Goal: Task Accomplishment & Management: Manage account settings

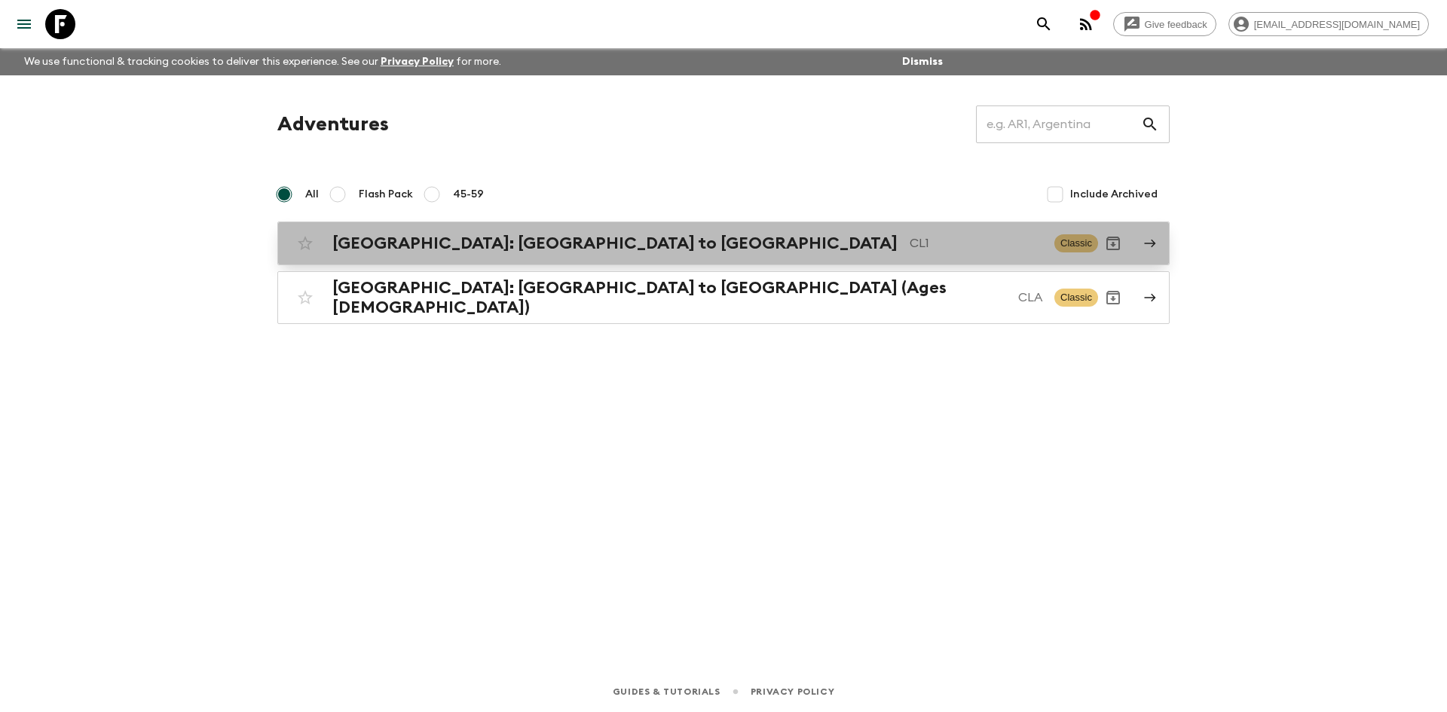
click at [522, 229] on div "[GEOGRAPHIC_DATA]: [GEOGRAPHIC_DATA] to Patagonia CL1 Classic" at bounding box center [694, 243] width 808 height 30
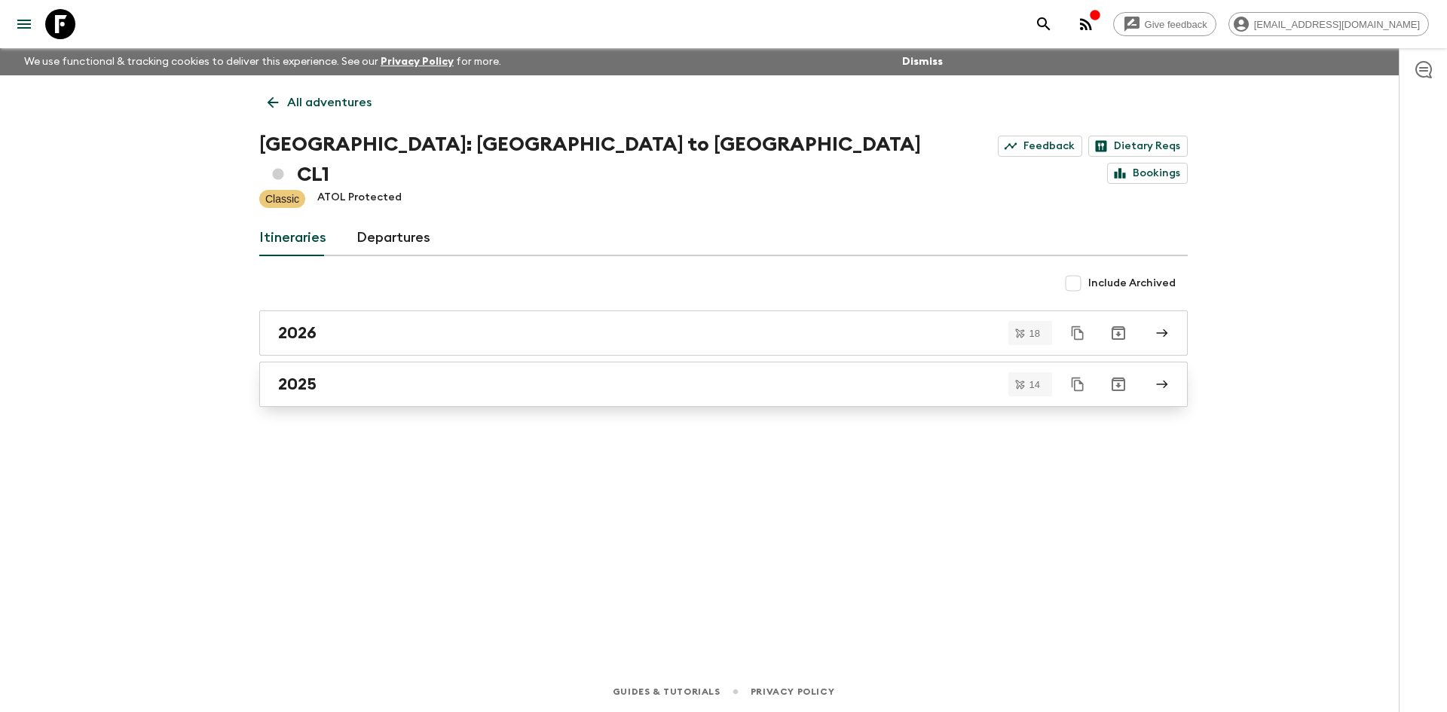
click at [350, 375] on div "2025" at bounding box center [709, 385] width 862 height 20
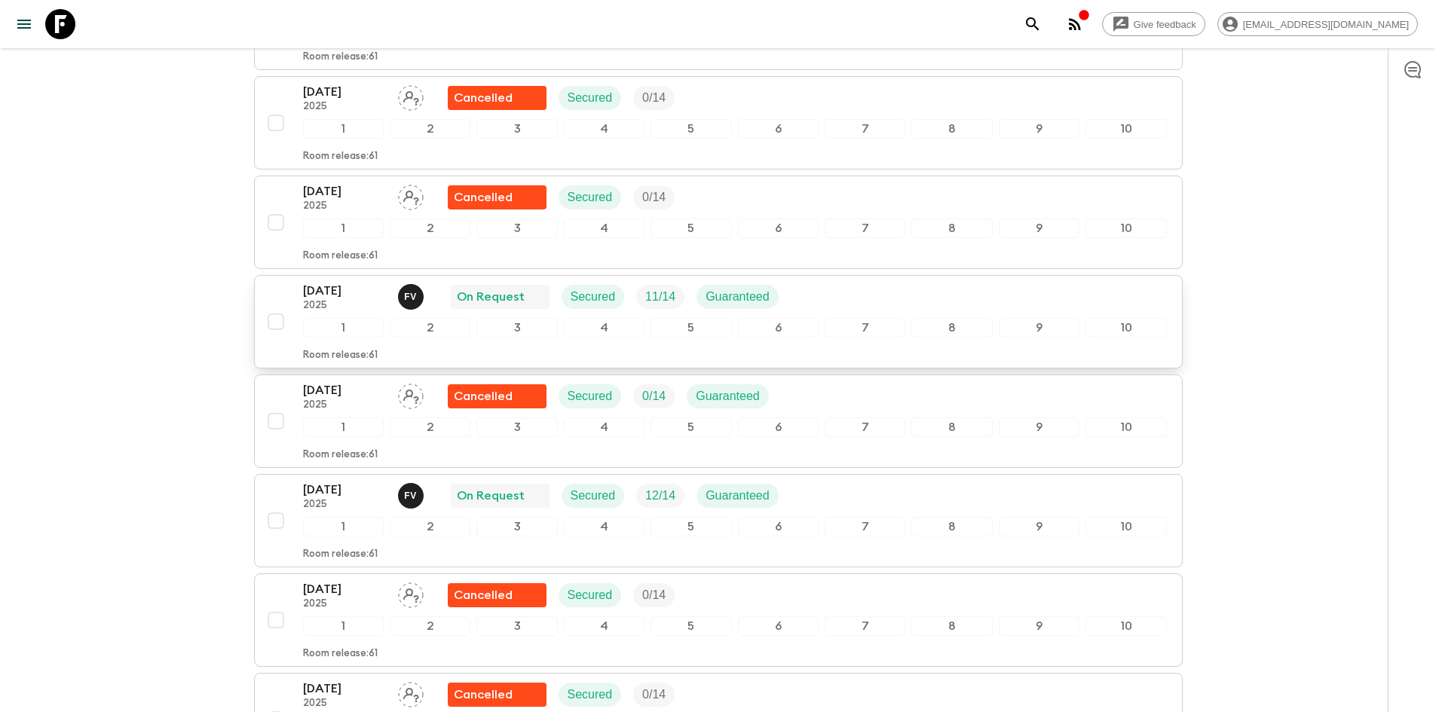
scroll to position [678, 0]
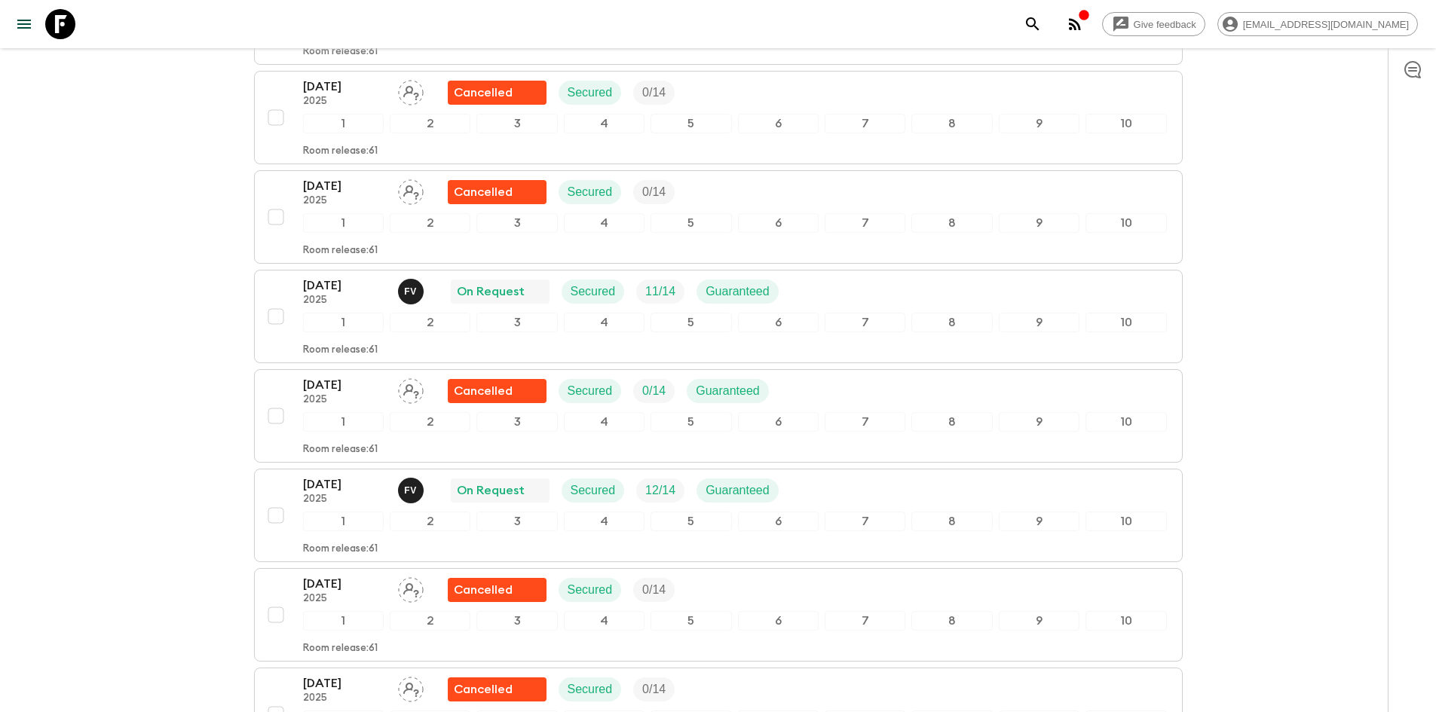
click at [932, 476] on div "[DATE] 2025 F V On Request Secured 12 / 14 Guaranteed" at bounding box center [735, 491] width 864 height 30
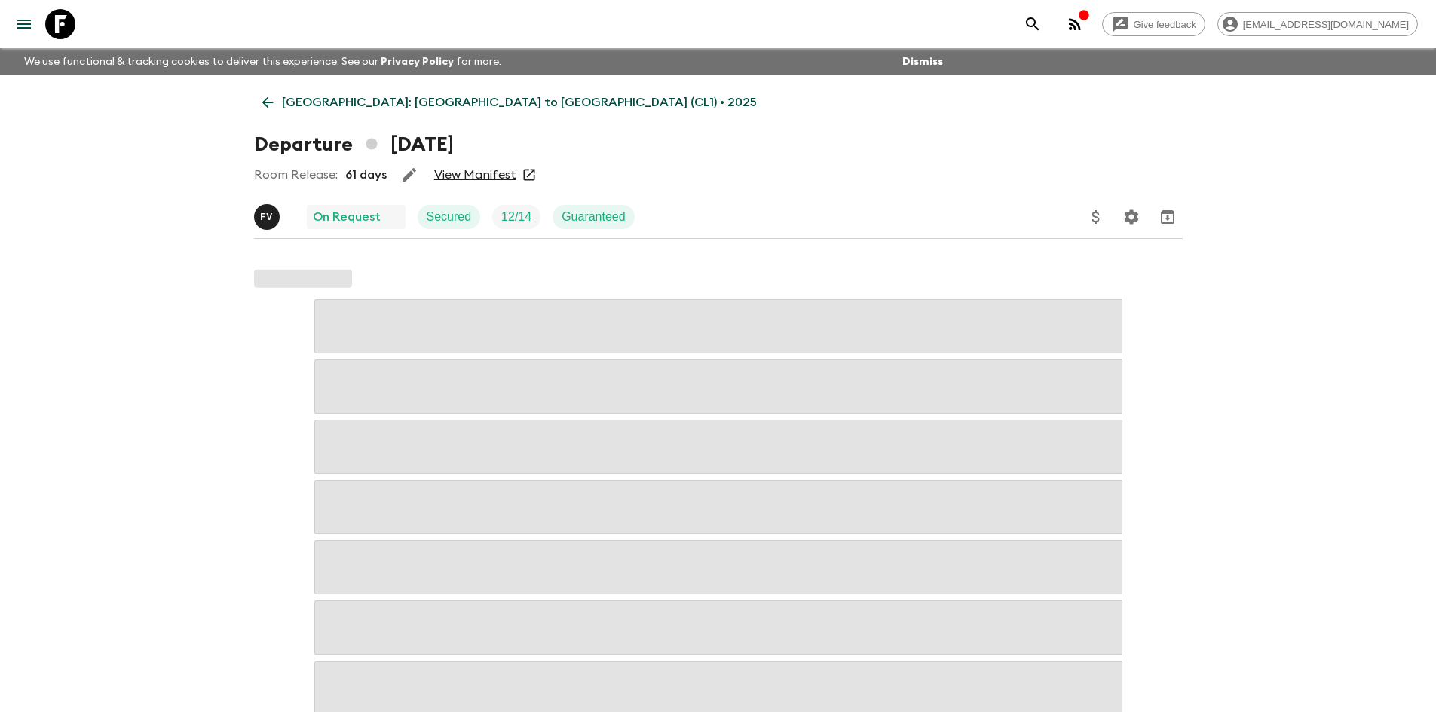
click at [490, 171] on link "View Manifest" at bounding box center [475, 174] width 82 height 15
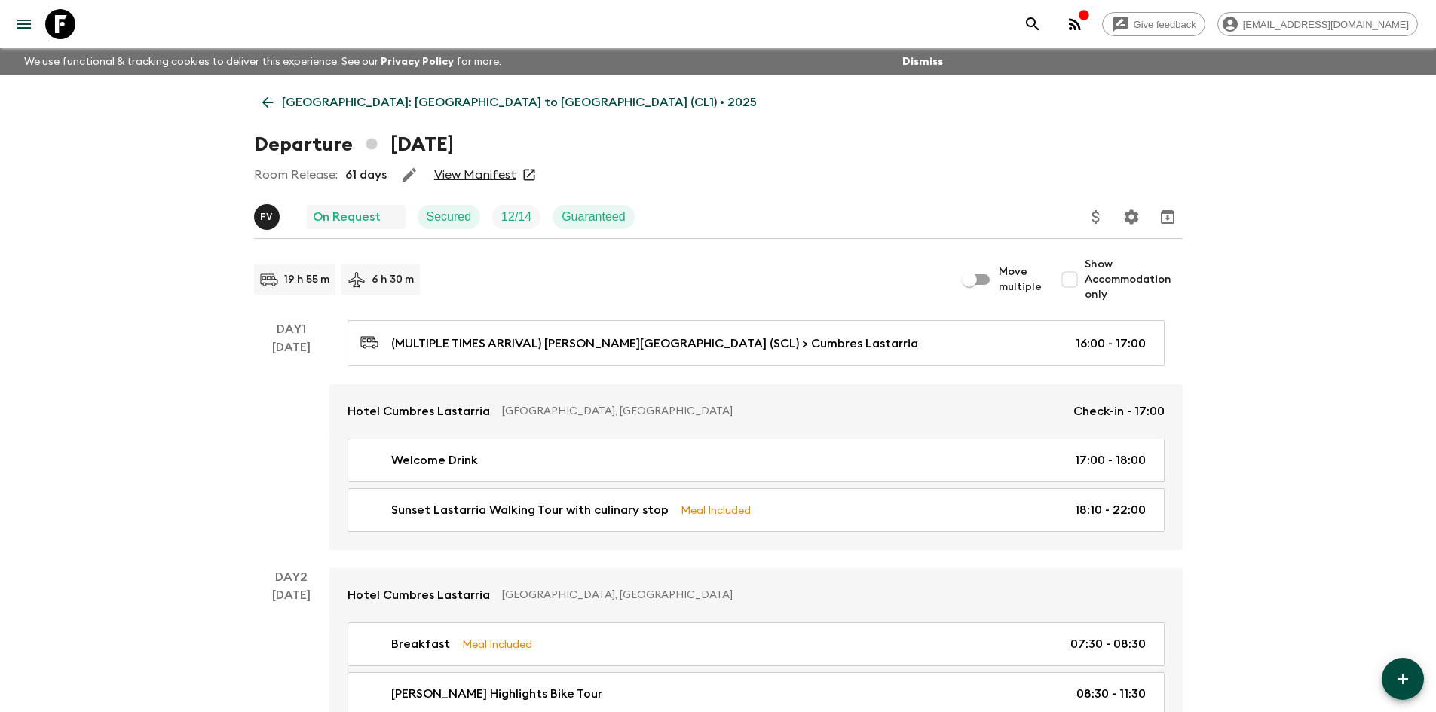
click at [1097, 220] on icon "Update Price, Early Bird Discount and Costs" at bounding box center [1096, 217] width 18 height 18
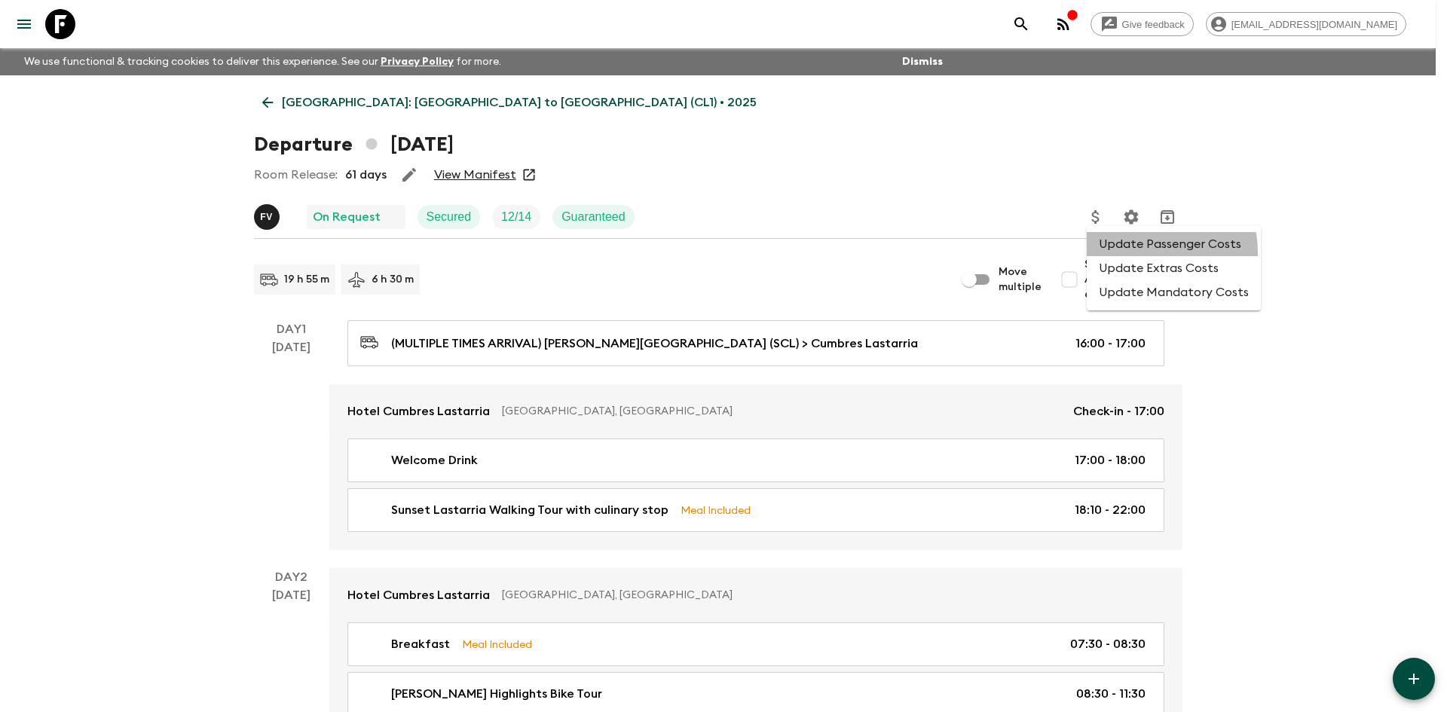
click at [1141, 252] on li "Update Passenger Costs" at bounding box center [1174, 244] width 174 height 24
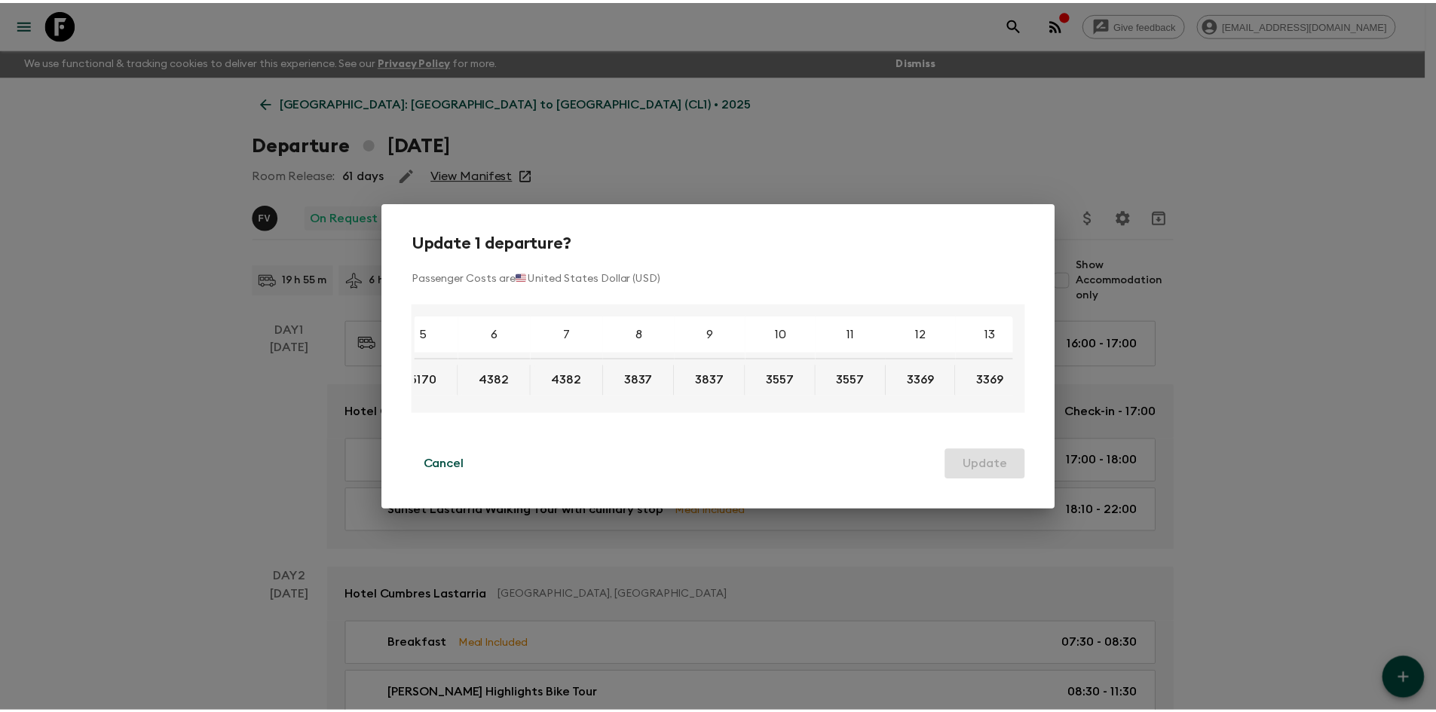
scroll to position [0, 111]
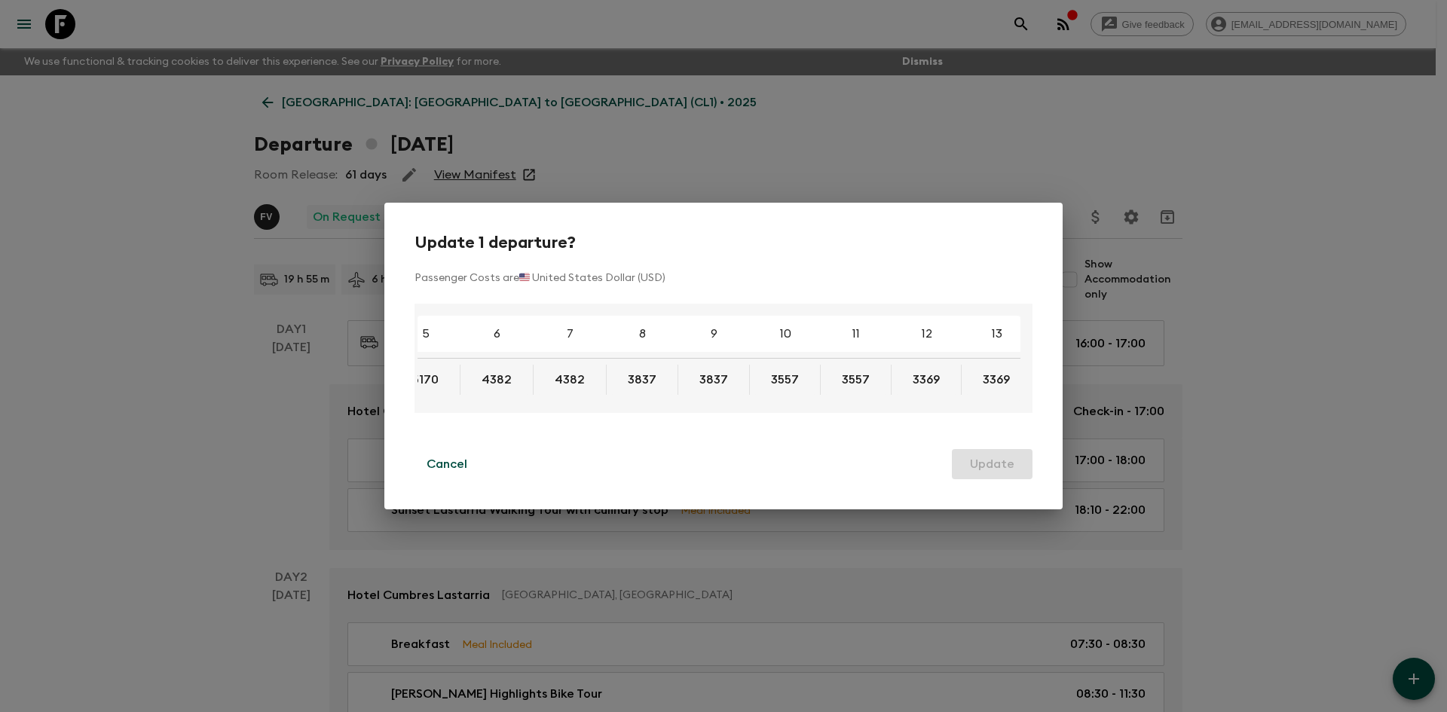
click at [1273, 537] on div "Update 1 departure? Passenger Costs are 🇺🇸 United States Dollar (USD) 4 5 6 7 8…" at bounding box center [723, 356] width 1447 height 712
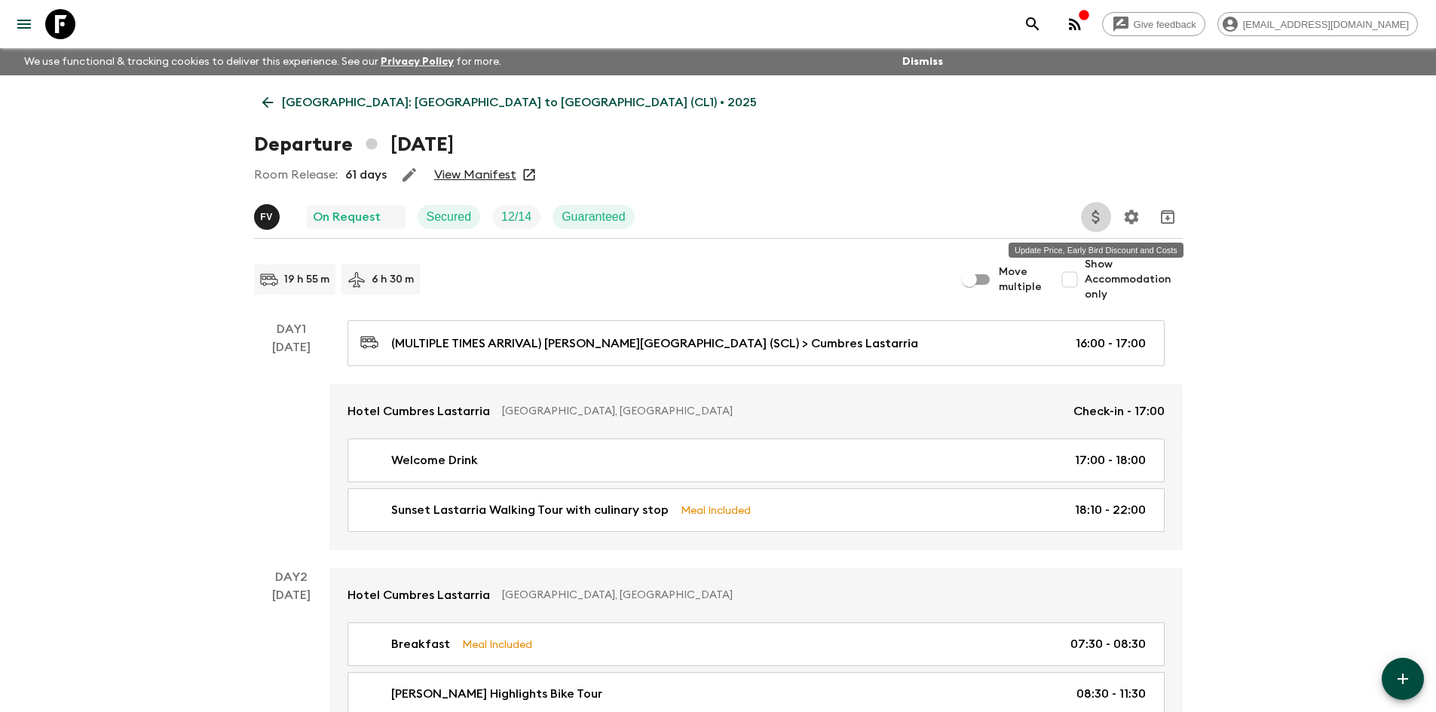
click at [1095, 216] on icon "Update Price, Early Bird Discount and Costs" at bounding box center [1096, 217] width 18 height 18
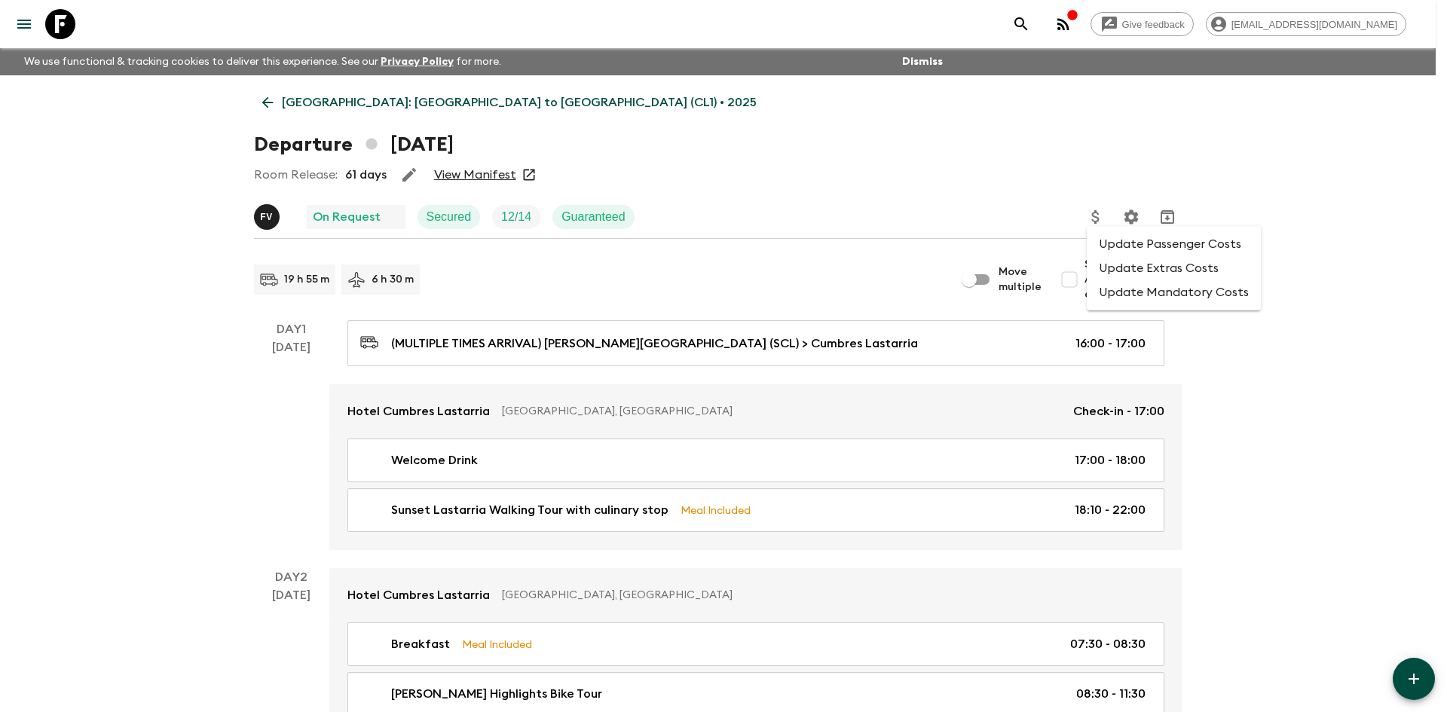
click at [1111, 265] on li "Update Extras Costs" at bounding box center [1174, 268] width 174 height 24
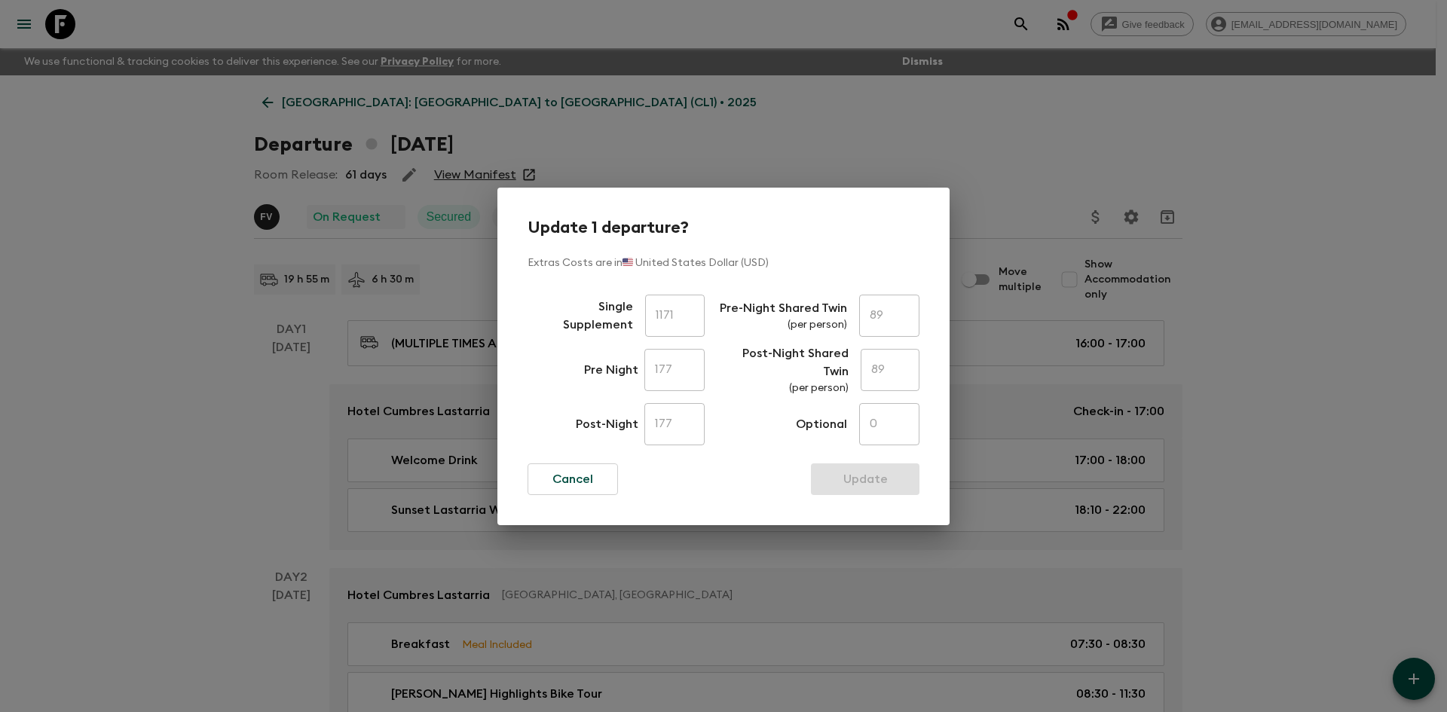
click at [1295, 263] on div "Update 1 departure? Extras Costs are in 🇺🇸 United States Dollar (USD) Single Su…" at bounding box center [723, 356] width 1447 height 712
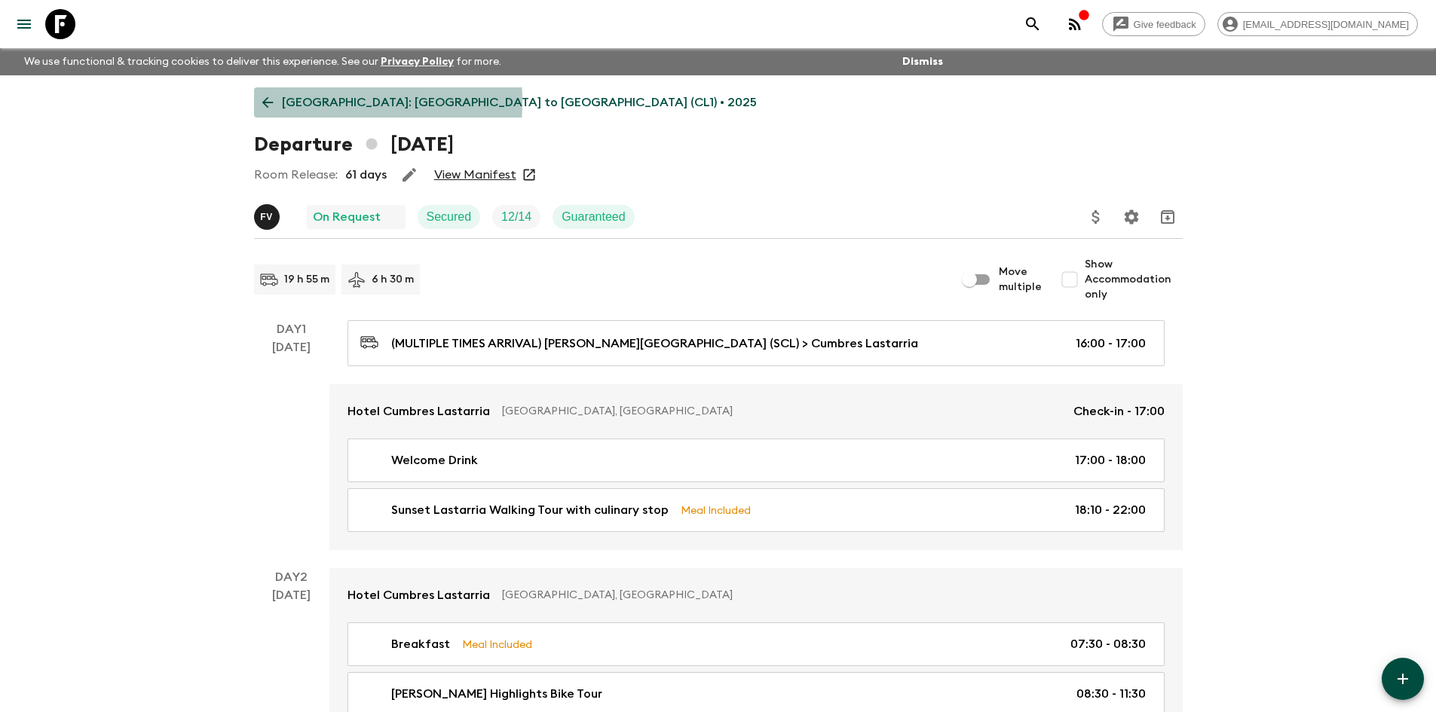
click at [282, 103] on p "[GEOGRAPHIC_DATA]: [GEOGRAPHIC_DATA] to [GEOGRAPHIC_DATA] (CL1) • 2025" at bounding box center [519, 102] width 475 height 18
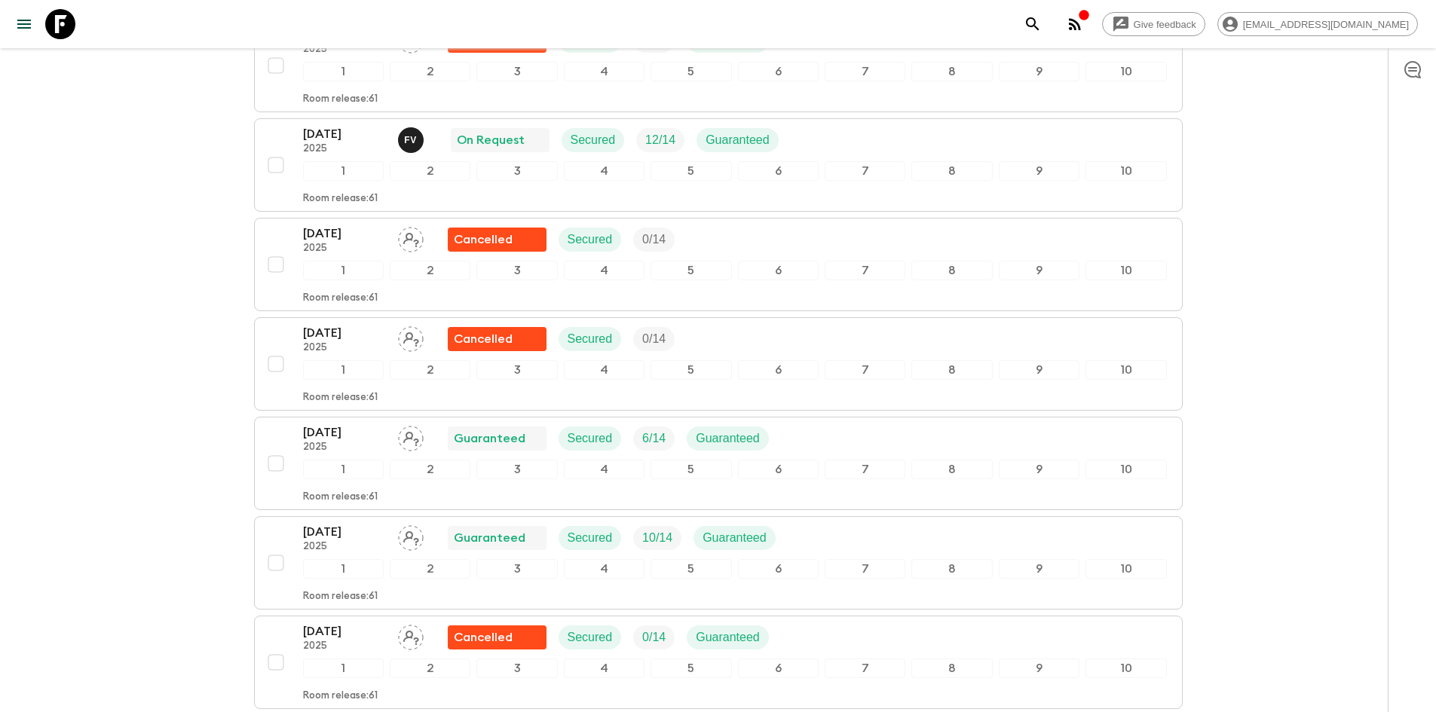
scroll to position [1055, 0]
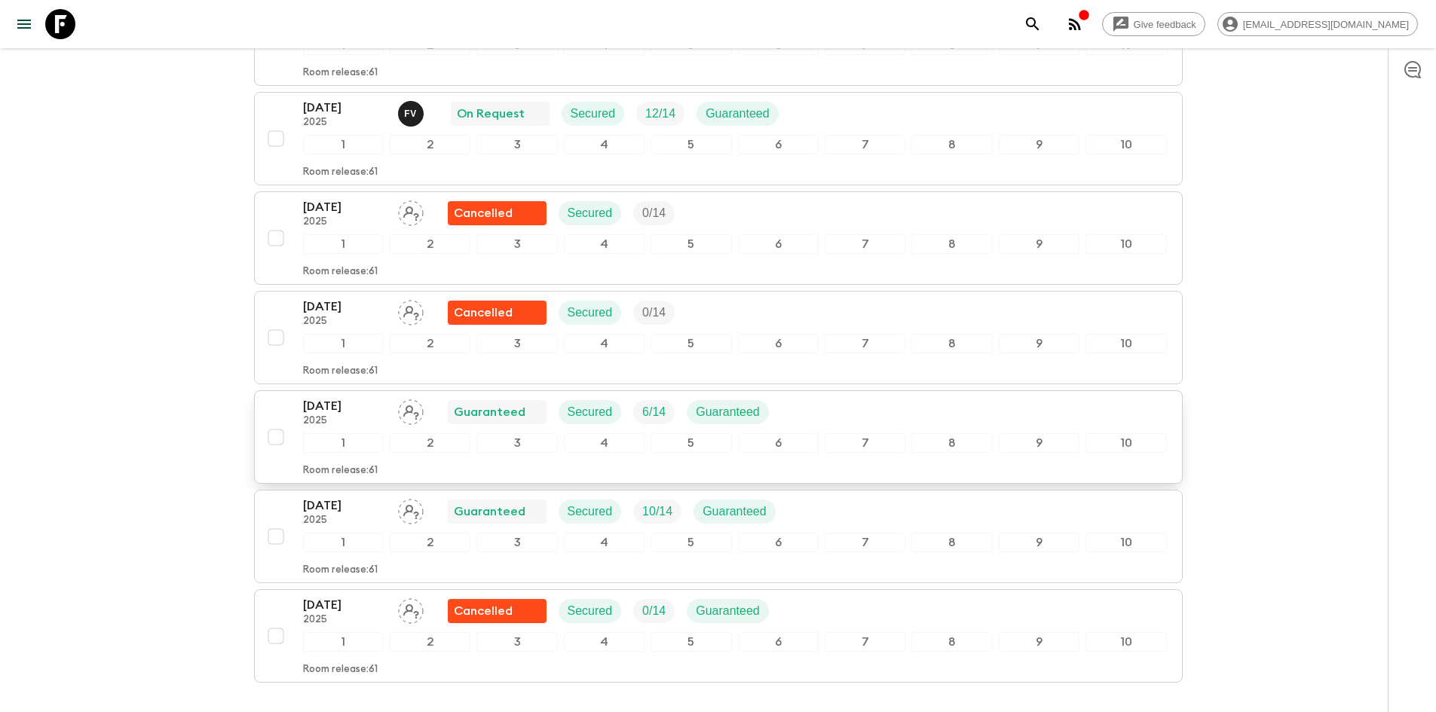
click at [374, 397] on p "[DATE]" at bounding box center [344, 406] width 83 height 18
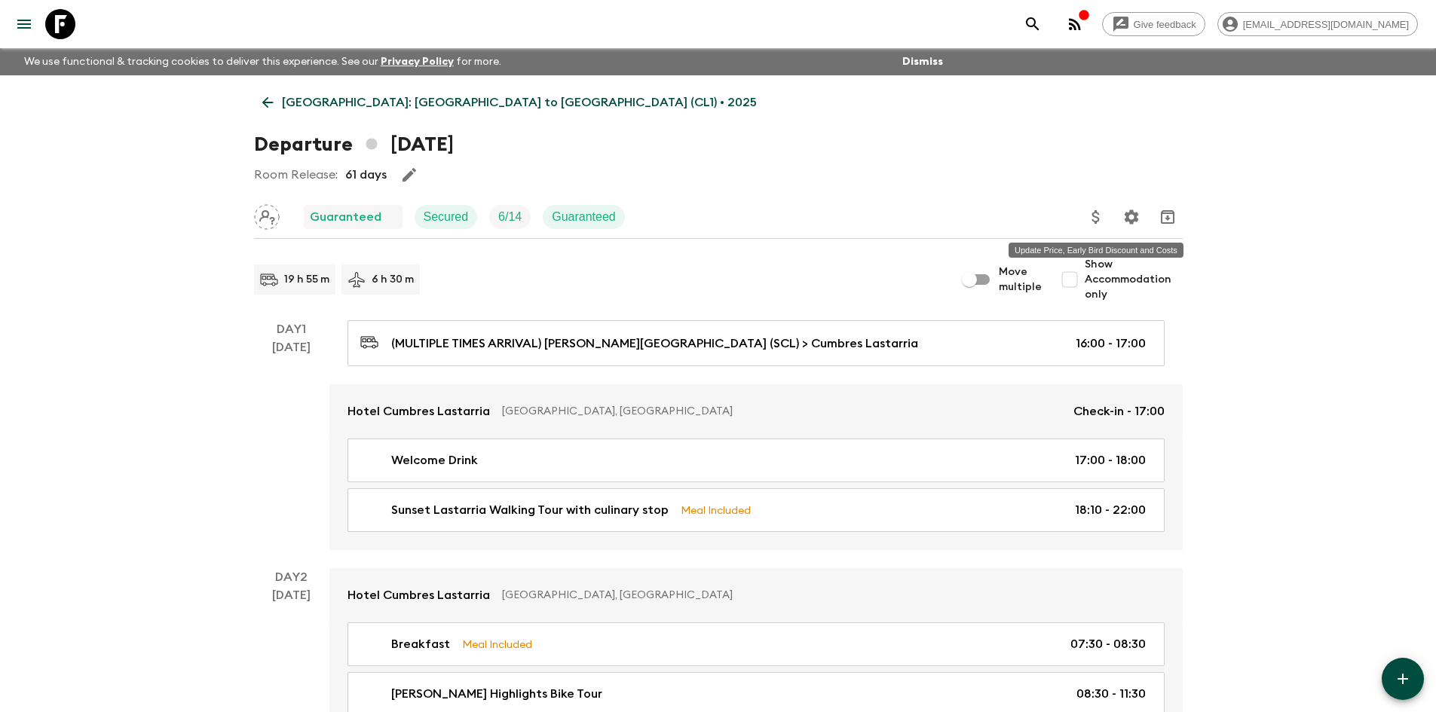
click at [1101, 216] on icon "Update Price, Early Bird Discount and Costs" at bounding box center [1096, 217] width 18 height 18
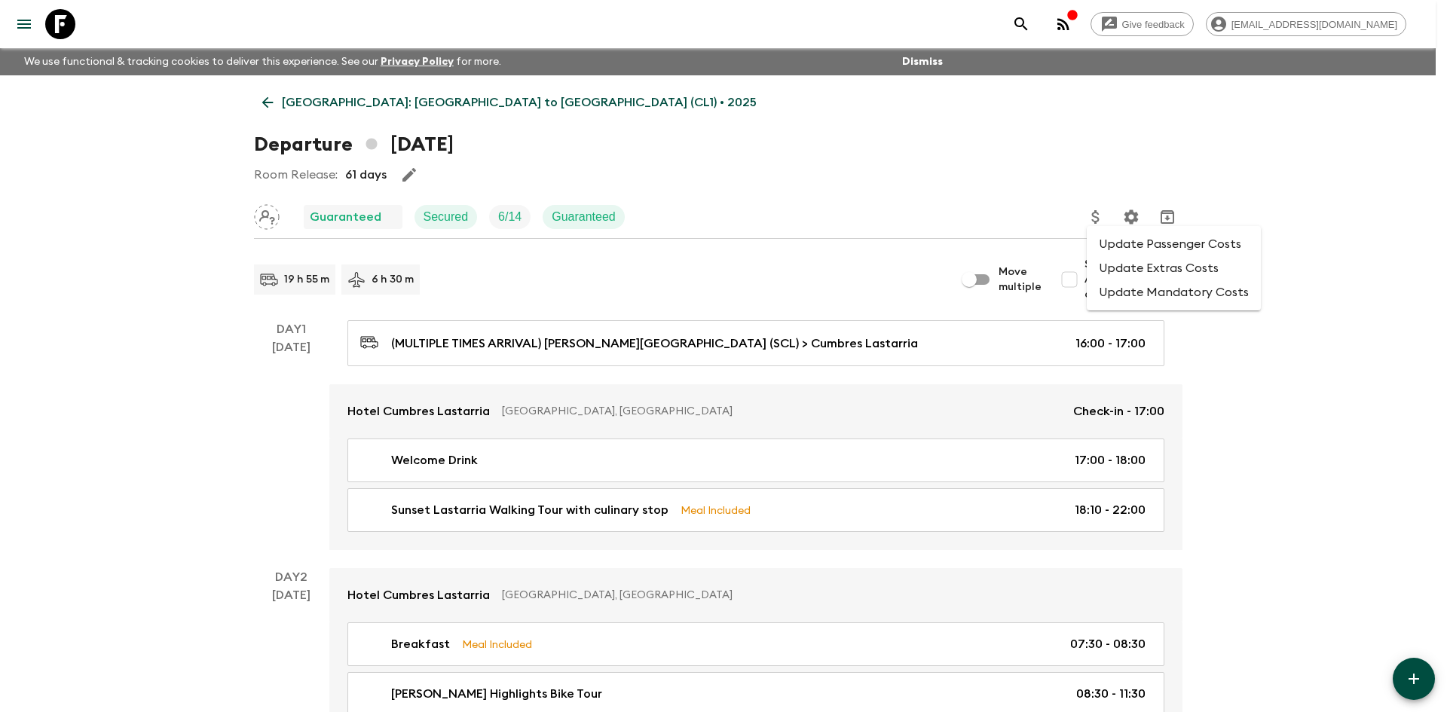
click at [1128, 253] on li "Update Passenger Costs" at bounding box center [1174, 244] width 174 height 24
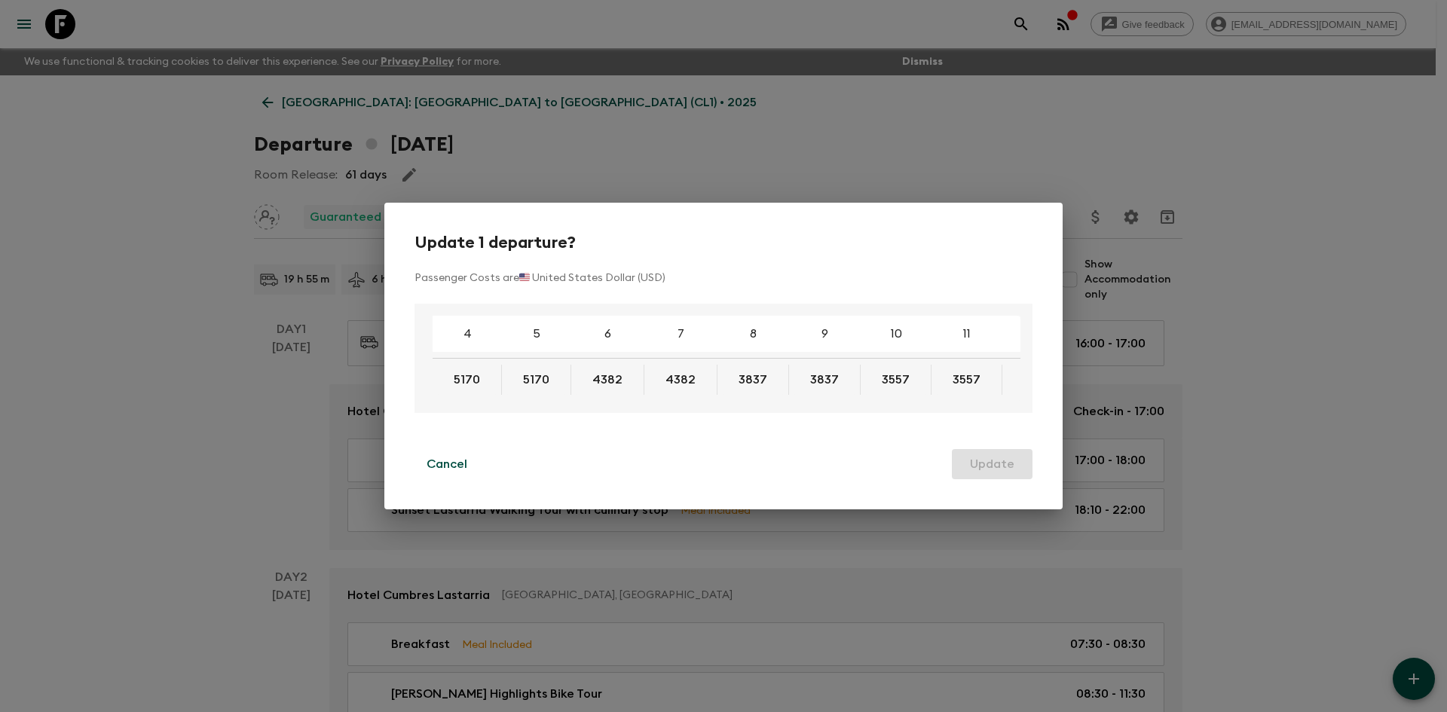
click at [1157, 133] on div "Update 1 departure? Passenger Costs are 🇺🇸 United States Dollar (USD) 4 5 6 7 8…" at bounding box center [723, 356] width 1447 height 712
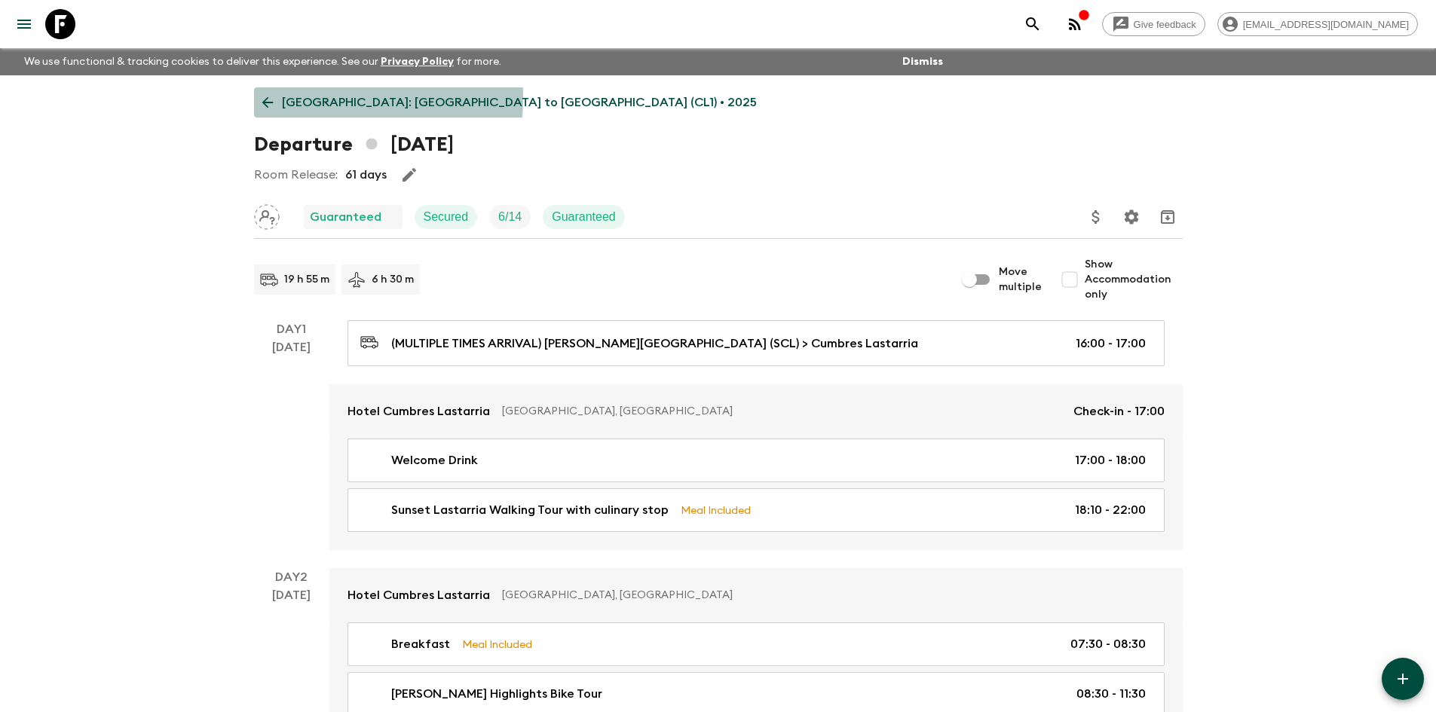
click at [271, 98] on icon at bounding box center [267, 102] width 17 height 17
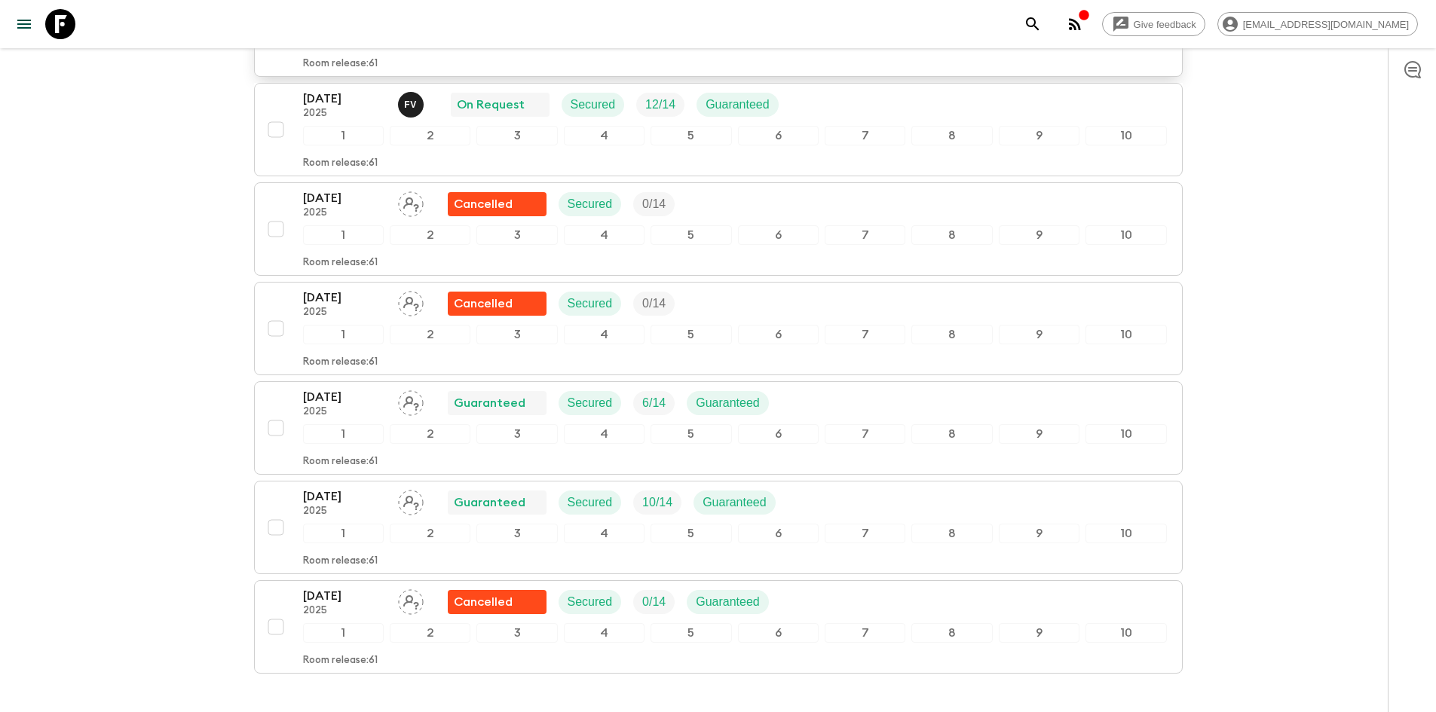
scroll to position [1133, 0]
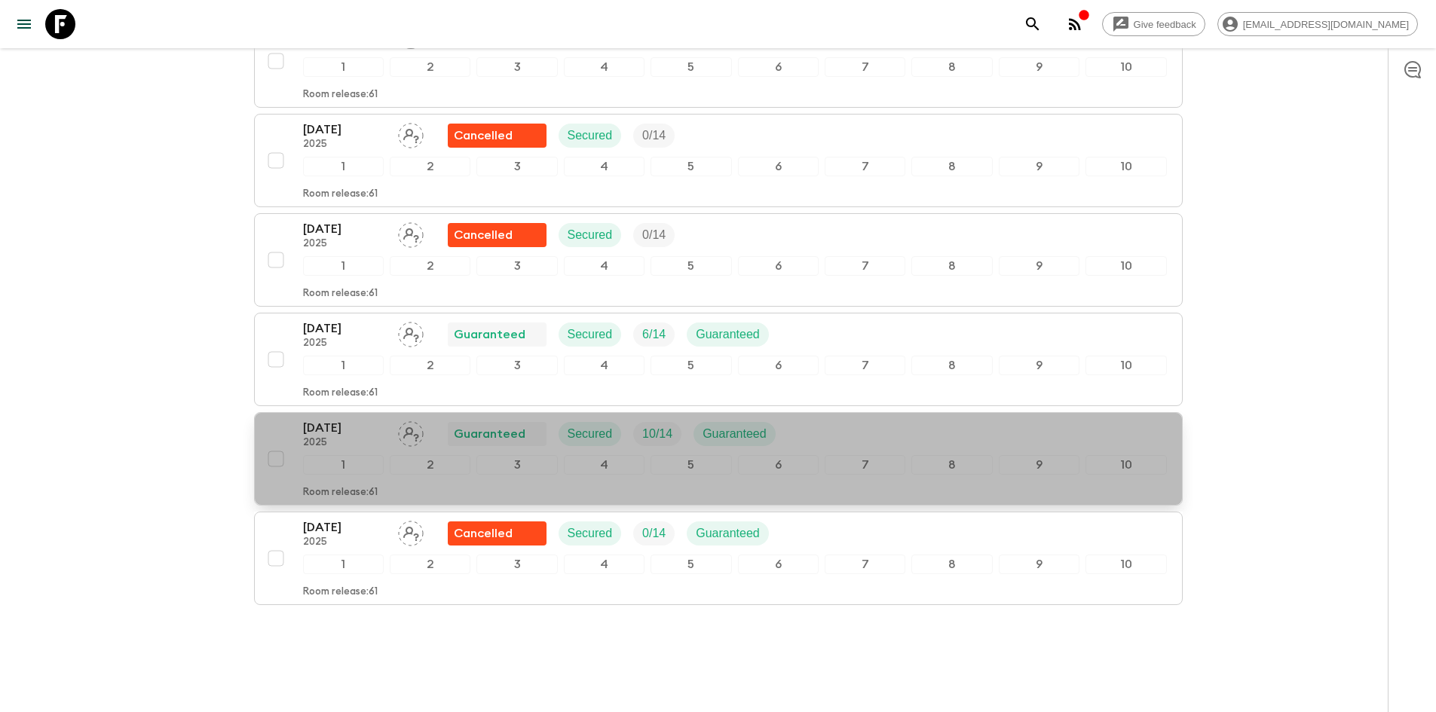
click at [831, 419] on div "[DATE] 2025 Guaranteed Secured 10 / 14 Guaranteed" at bounding box center [735, 434] width 864 height 30
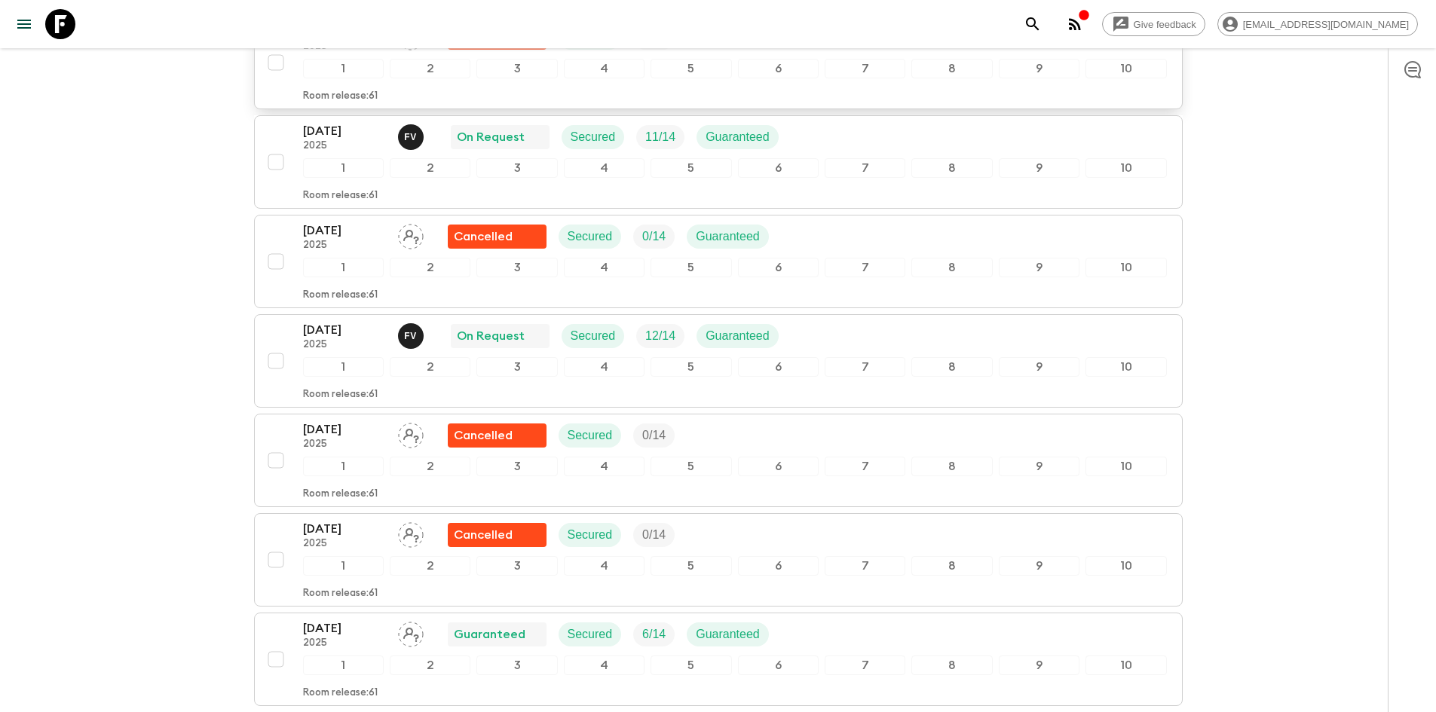
scroll to position [1131, 0]
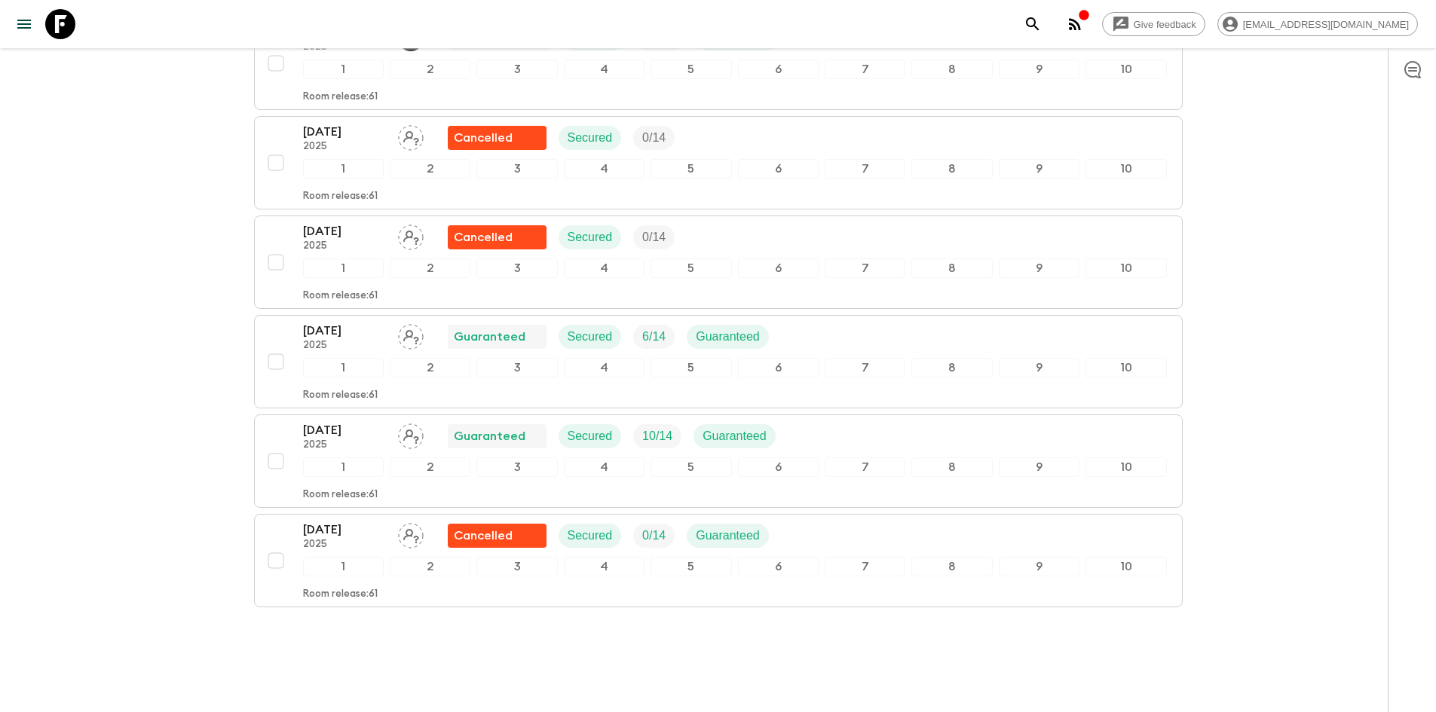
click at [872, 421] on div "[DATE] 2025 Guaranteed Secured 10 / 14 Guaranteed" at bounding box center [735, 436] width 864 height 30
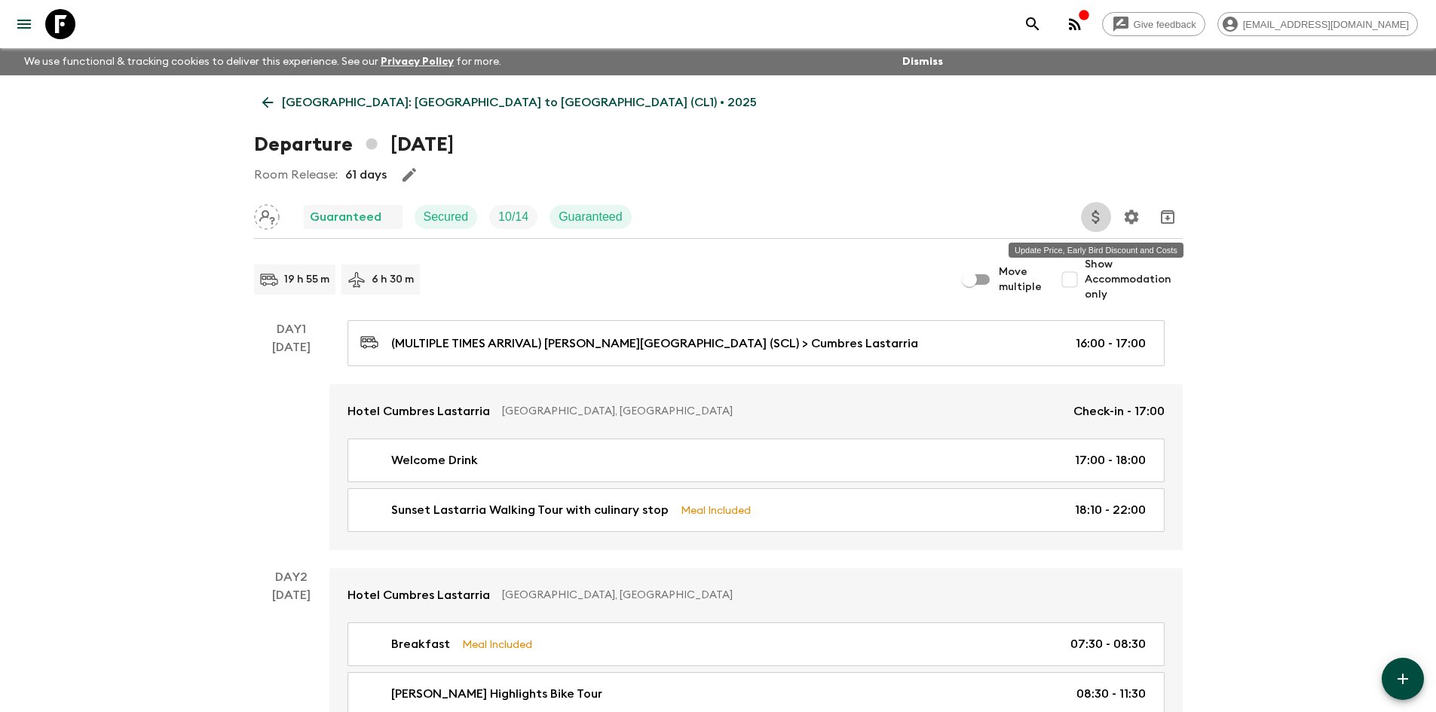
click at [1099, 204] on button "Update Price, Early Bird Discount and Costs" at bounding box center [1096, 217] width 30 height 30
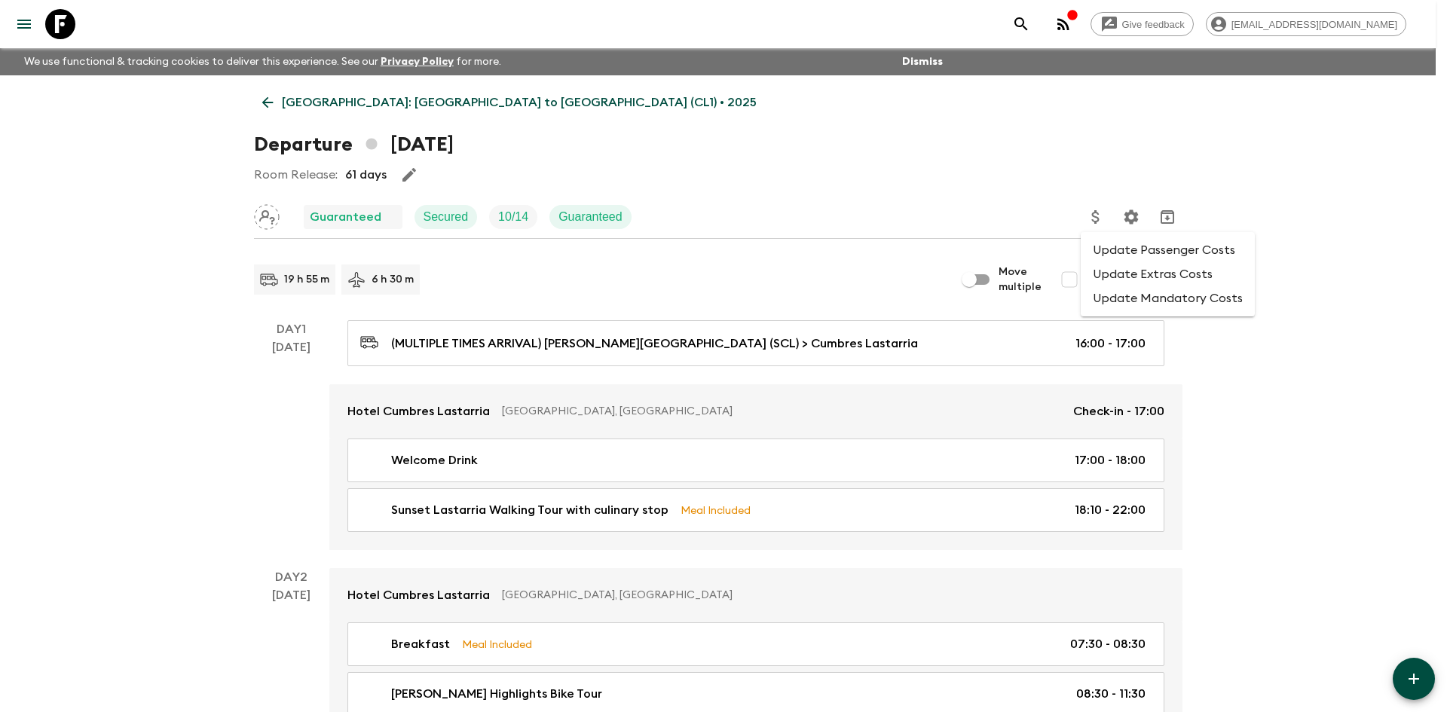
click at [1130, 245] on li "Update Passenger Costs" at bounding box center [1168, 250] width 174 height 24
